Goal: Transaction & Acquisition: Obtain resource

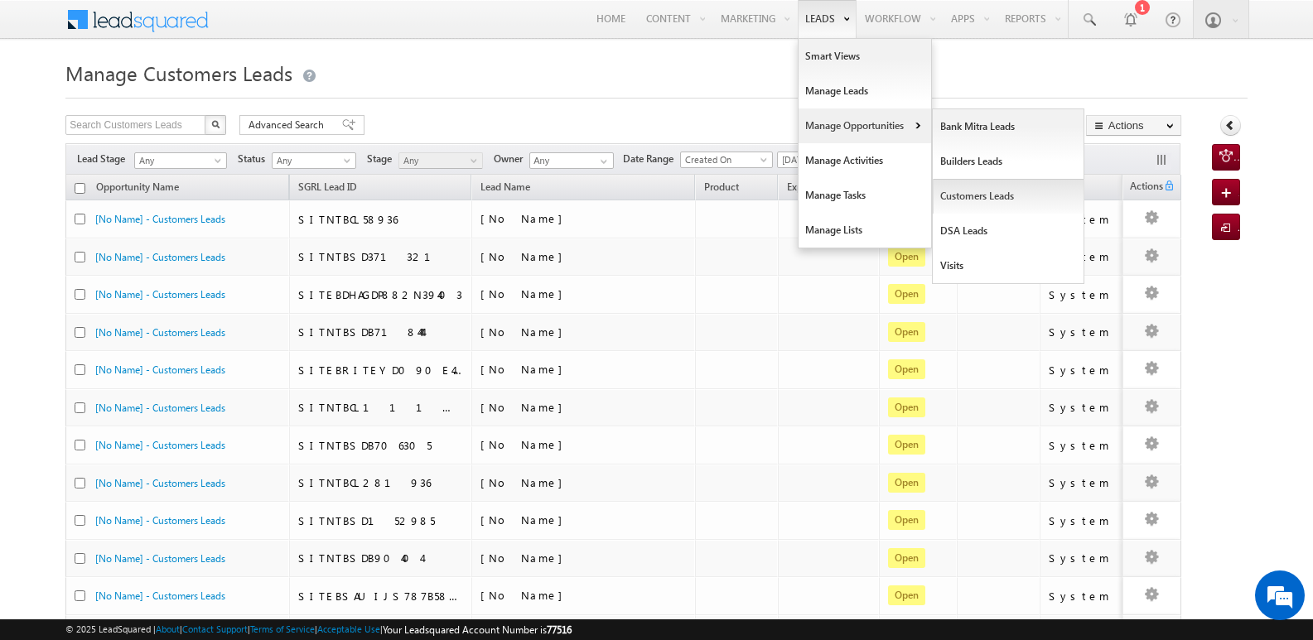
click at [971, 203] on link "Customers Leads" at bounding box center [1008, 196] width 152 height 35
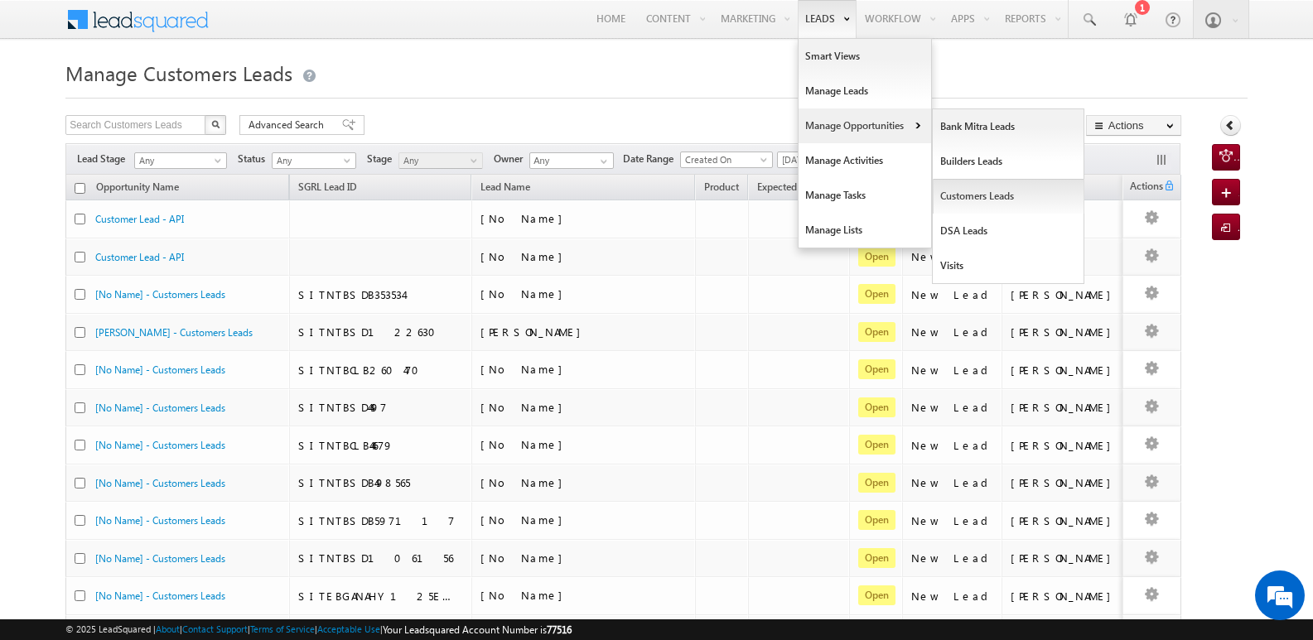
click at [974, 195] on link "Customers Leads" at bounding box center [1008, 196] width 152 height 35
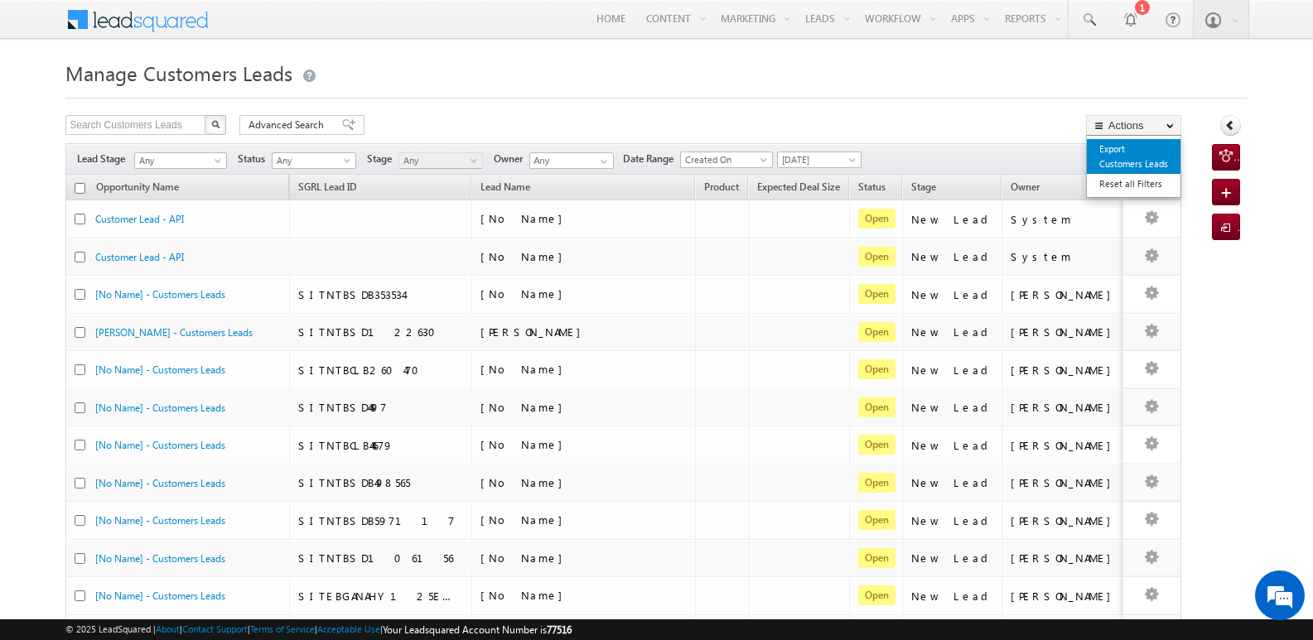
click at [1123, 152] on link "Export Customers Leads" at bounding box center [1133, 156] width 94 height 35
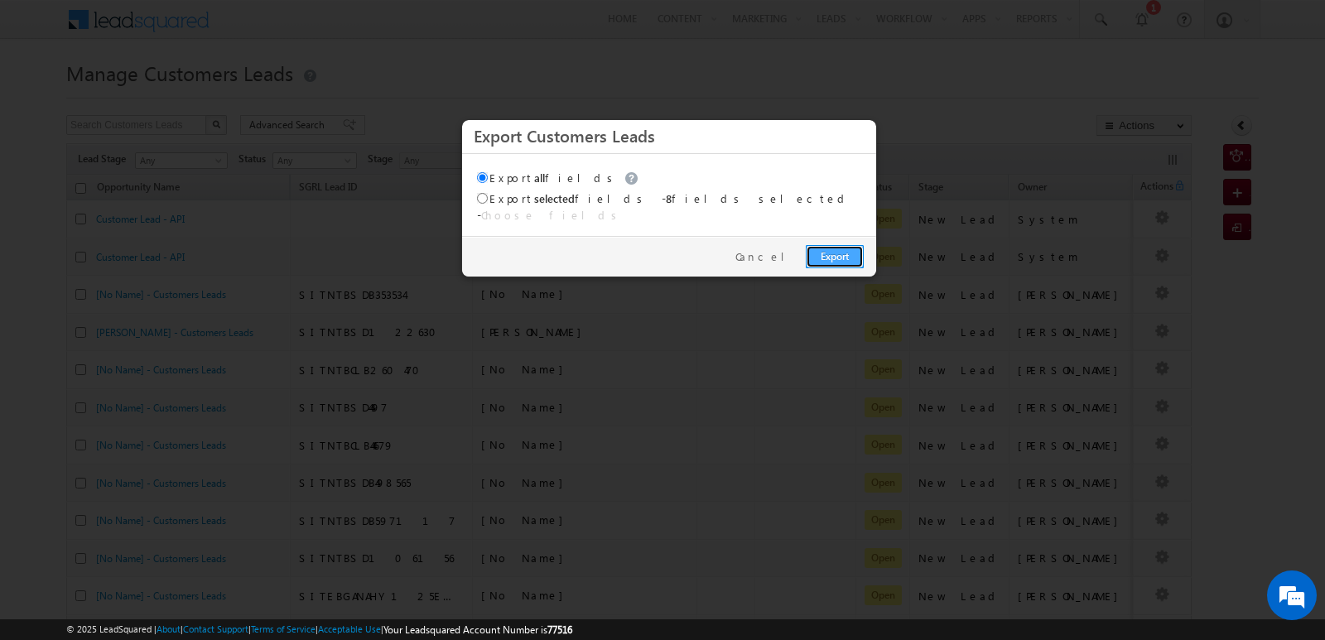
click at [849, 245] on link "Export" at bounding box center [835, 256] width 58 height 23
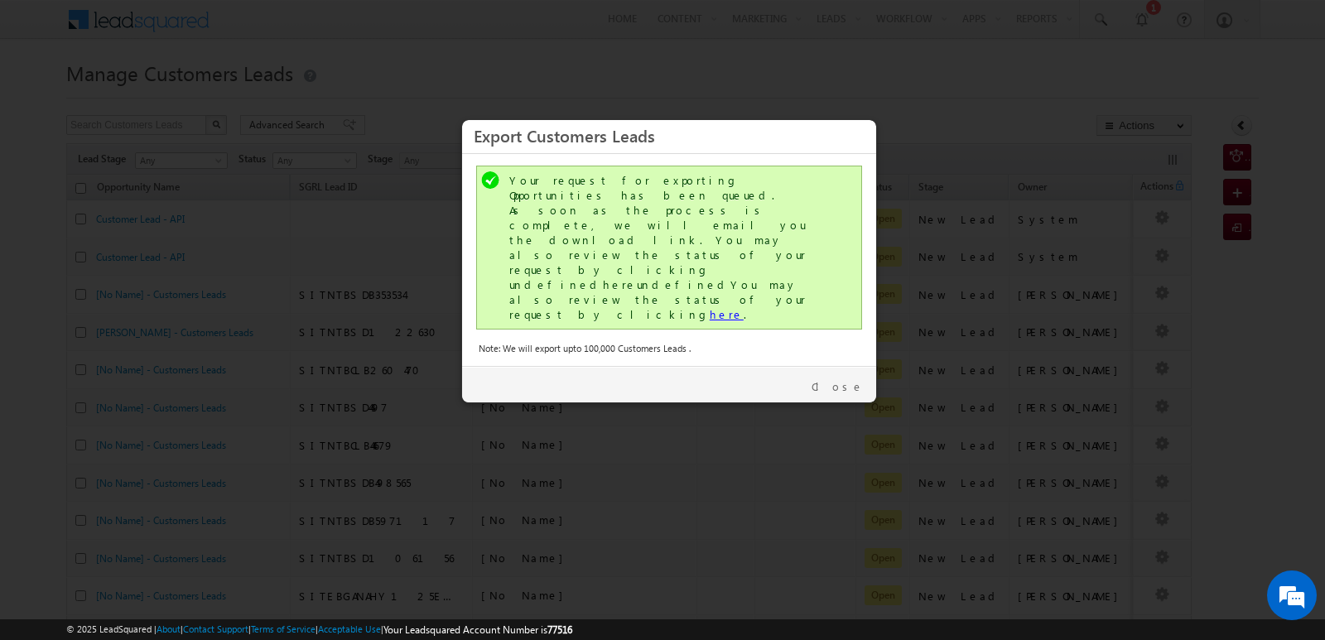
click at [710, 307] on link "here" at bounding box center [727, 314] width 34 height 14
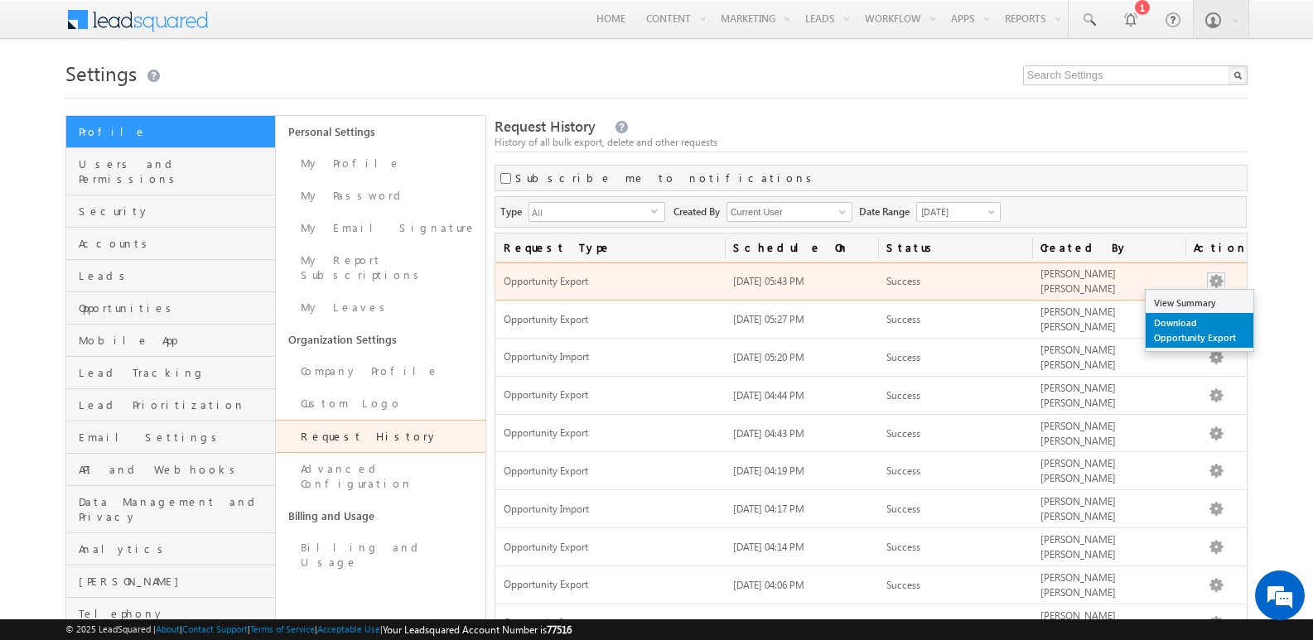
click at [1172, 331] on link "Download Opportunity Export" at bounding box center [1199, 330] width 108 height 35
